Goal: Transaction & Acquisition: Download file/media

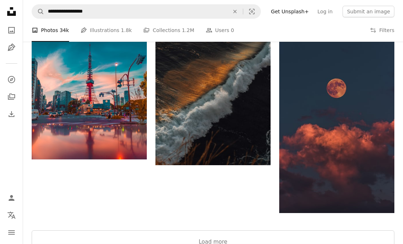
scroll to position [2423, 0]
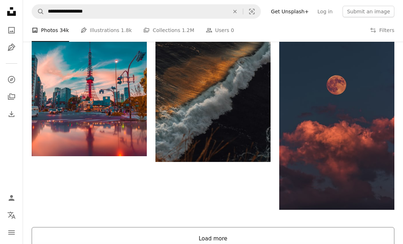
click at [280, 243] on button "Load more" at bounding box center [213, 238] width 362 height 23
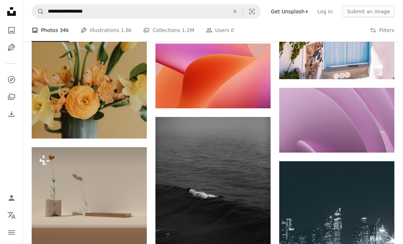
scroll to position [4855, 0]
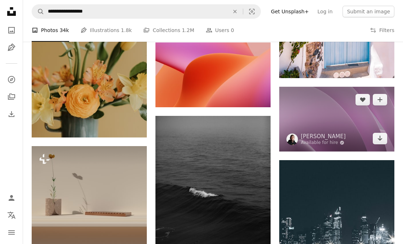
click at [365, 121] on img at bounding box center [336, 119] width 115 height 65
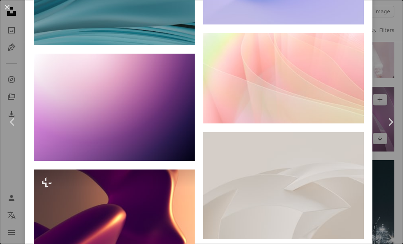
scroll to position [4503, 0]
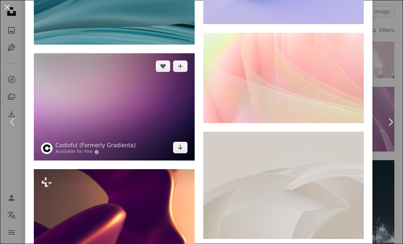
click at [64, 132] on img at bounding box center [114, 106] width 161 height 107
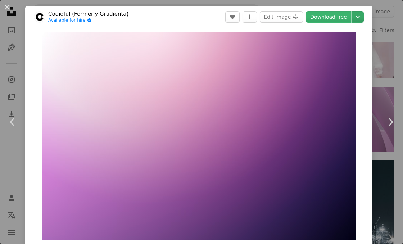
click at [363, 18] on icon "Chevron down" at bounding box center [358, 17] width 12 height 9
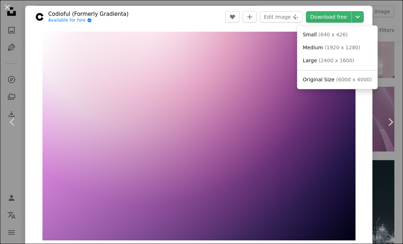
click at [351, 79] on span "( 6000 x 4000 )" at bounding box center [354, 80] width 36 height 6
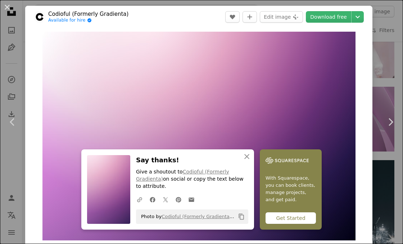
click at [388, 50] on div "An X shape Chevron left Chevron right Codioful (Formerly Gradienta) Available f…" at bounding box center [201, 122] width 403 height 244
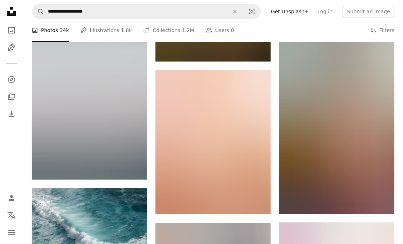
scroll to position [5357, 0]
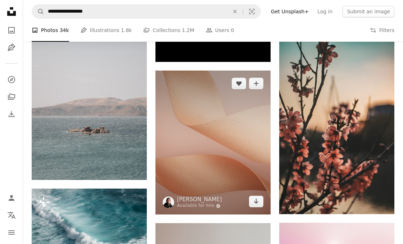
click at [257, 116] on img at bounding box center [212, 142] width 115 height 144
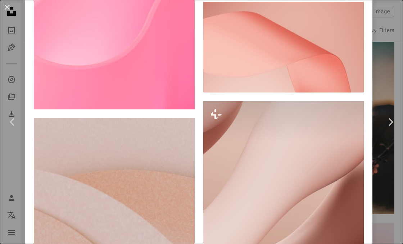
scroll to position [1240, 0]
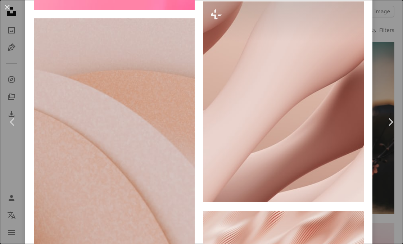
click at [394, 4] on div "An X shape Chevron left Chevron right [PERSON_NAME] Available for hire A checkm…" at bounding box center [201, 122] width 403 height 244
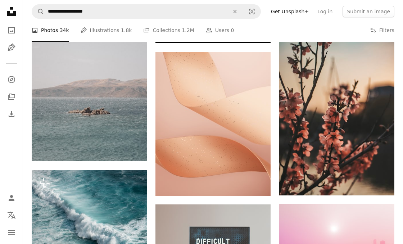
scroll to position [5373, 0]
